Goal: Task Accomplishment & Management: Complete application form

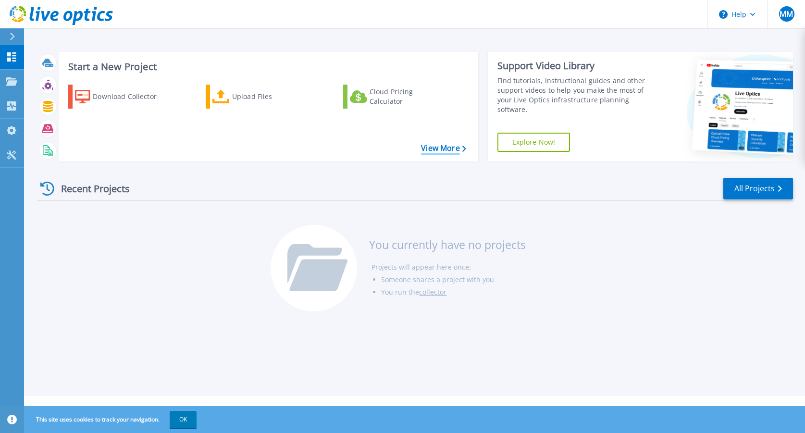
click at [442, 147] on link "View More" at bounding box center [443, 148] width 45 height 9
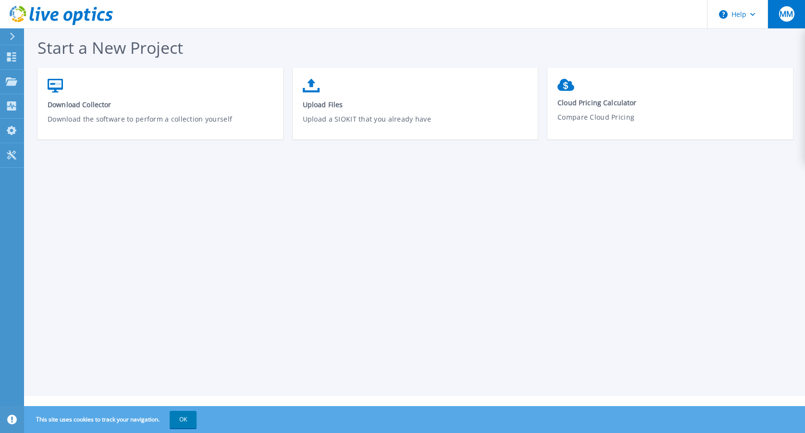
click at [777, 12] on button "MM" at bounding box center [785, 14] width 37 height 28
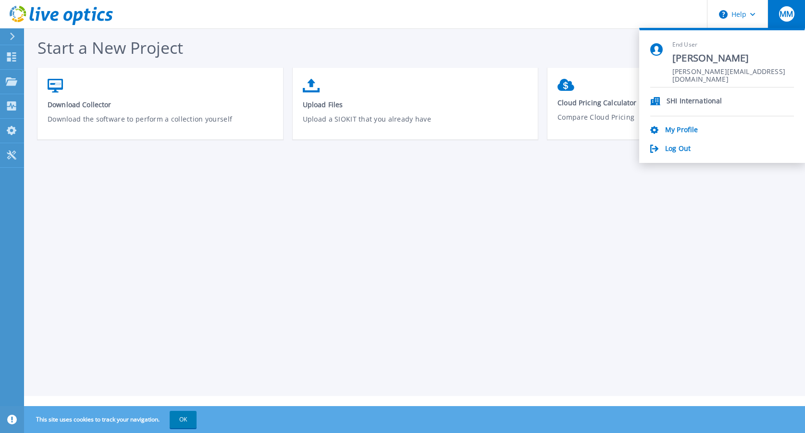
click at [670, 15] on header "Help MM End User Mike Mangune mike_mangune@shi.com SHI International My Profile…" at bounding box center [402, 14] width 805 height 29
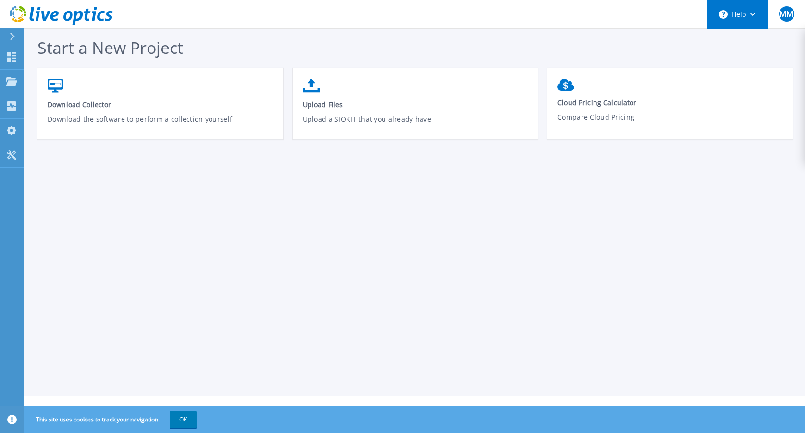
click at [732, 13] on button "Help" at bounding box center [737, 14] width 60 height 29
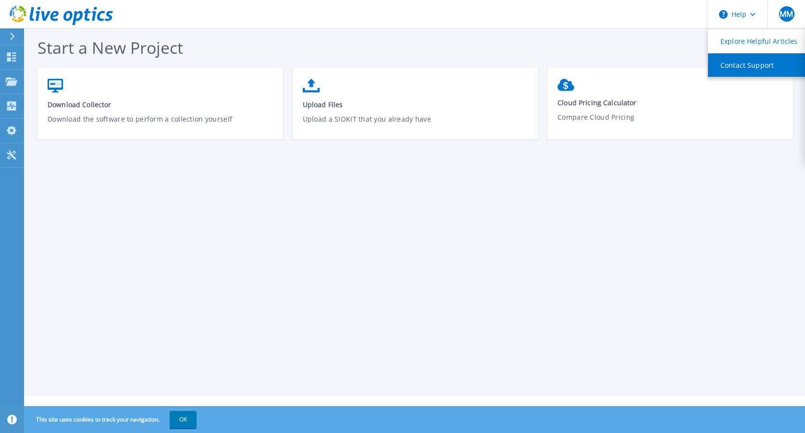
click at [734, 62] on link "Contact Support" at bounding box center [761, 65] width 107 height 24
click at [782, 10] on span "MM" at bounding box center [785, 14] width 13 height 8
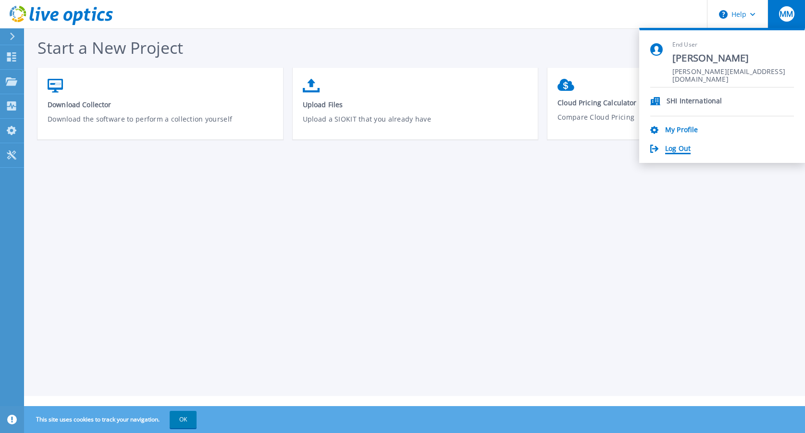
click at [677, 148] on link "Log Out" at bounding box center [677, 149] width 25 height 9
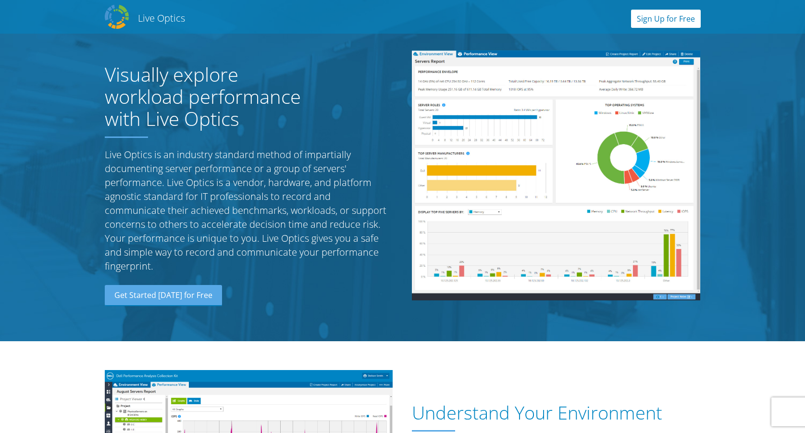
click at [675, 13] on link "Sign Up for Free" at bounding box center [666, 19] width 70 height 18
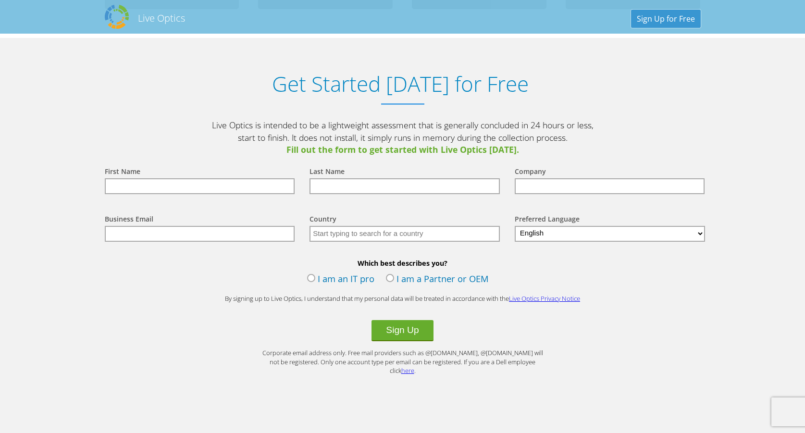
scroll to position [1001, 0]
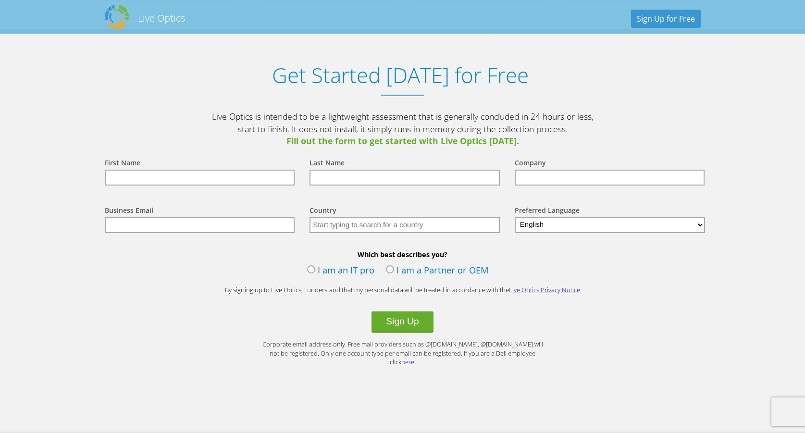
click at [234, 174] on input "text" at bounding box center [200, 178] width 190 height 16
type input "Mike"
click at [355, 177] on input "text" at bounding box center [404, 178] width 190 height 16
type input "Mangune"
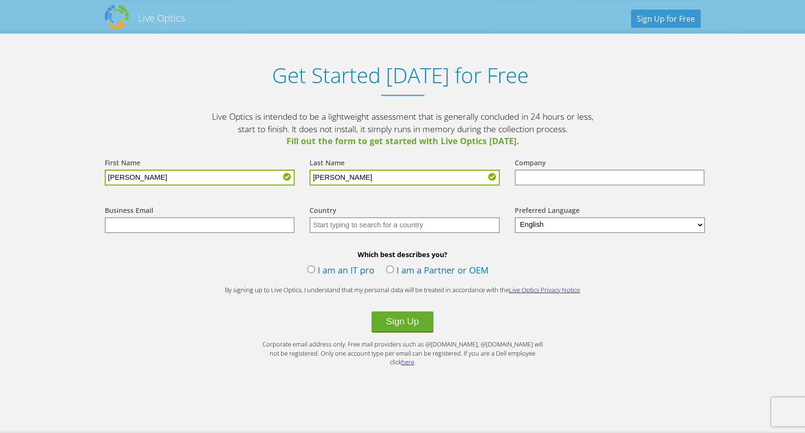
click at [560, 177] on input "text" at bounding box center [610, 178] width 190 height 16
type input "SHI International"
click at [203, 225] on input "text" at bounding box center [200, 225] width 190 height 16
type input "[PERSON_NAME][EMAIL_ADDRESS][DOMAIN_NAME]"
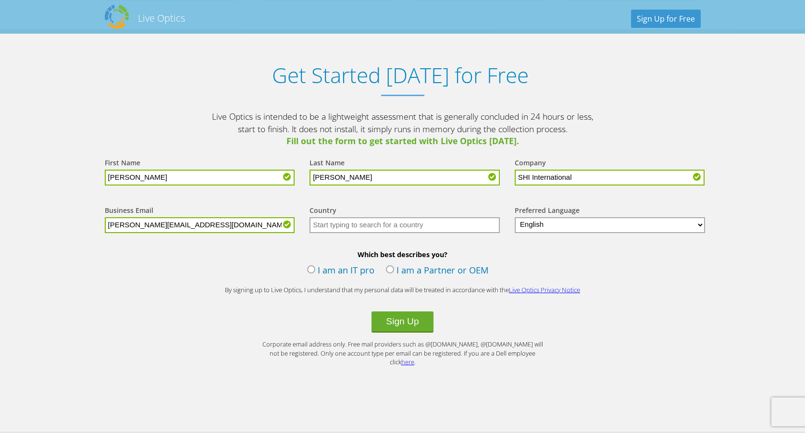
click at [331, 227] on input "text" at bounding box center [404, 225] width 190 height 16
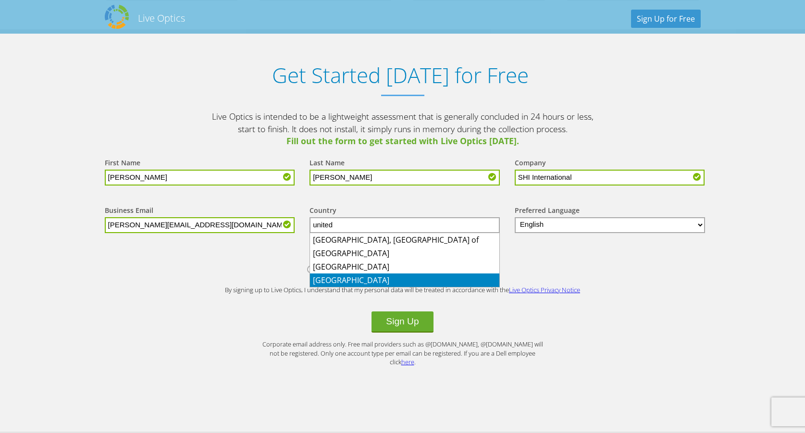
click at [331, 281] on li "United States" at bounding box center [404, 279] width 189 height 13
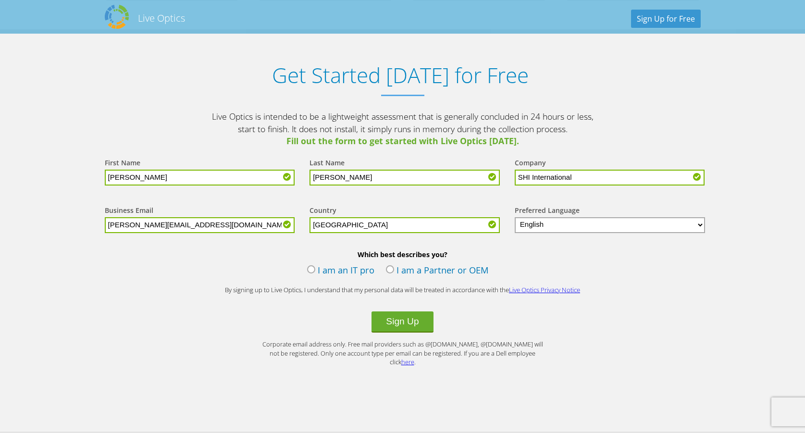
type input "[GEOGRAPHIC_DATA]"
click at [396, 270] on label "I am a Partner or OEM" at bounding box center [437, 271] width 103 height 14
click at [0, 0] on input "I am a Partner or OEM" at bounding box center [0, 0] width 0 height 0
click at [423, 320] on button "Sign Up" at bounding box center [401, 321] width 61 height 21
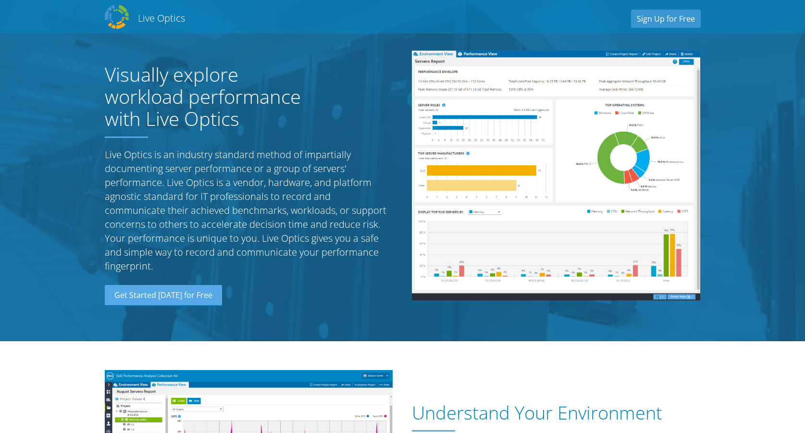
select select "224"
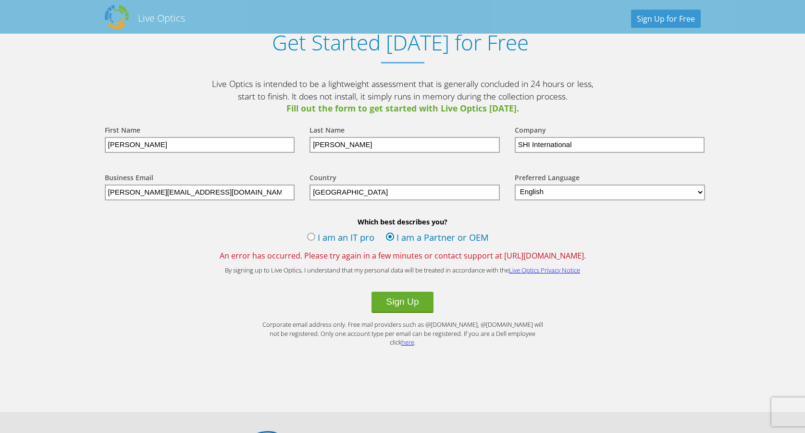
scroll to position [1065, 0]
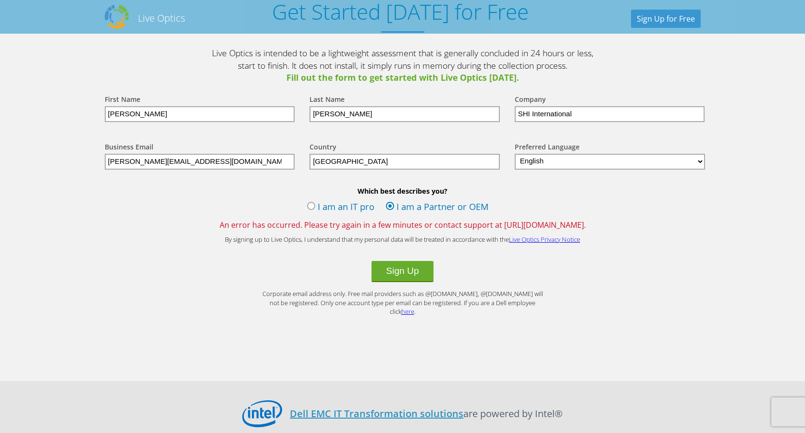
click at [549, 225] on span "An error has occurred. Please try again in a few minutes or contact support at …" at bounding box center [402, 225] width 615 height 11
drag, startPoint x: 487, startPoint y: 226, endPoint x: 595, endPoint y: 221, distance: 108.7
click at [595, 221] on span "An error has occurred. Please try again in a few minutes or contact support at …" at bounding box center [402, 225] width 615 height 11
